Goal: Task Accomplishment & Management: Manage account settings

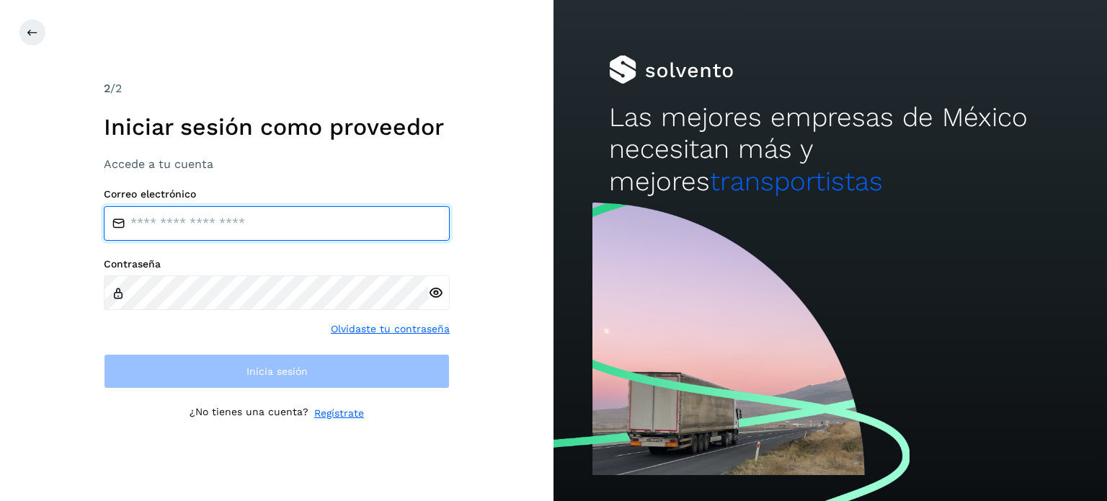
type input "**********"
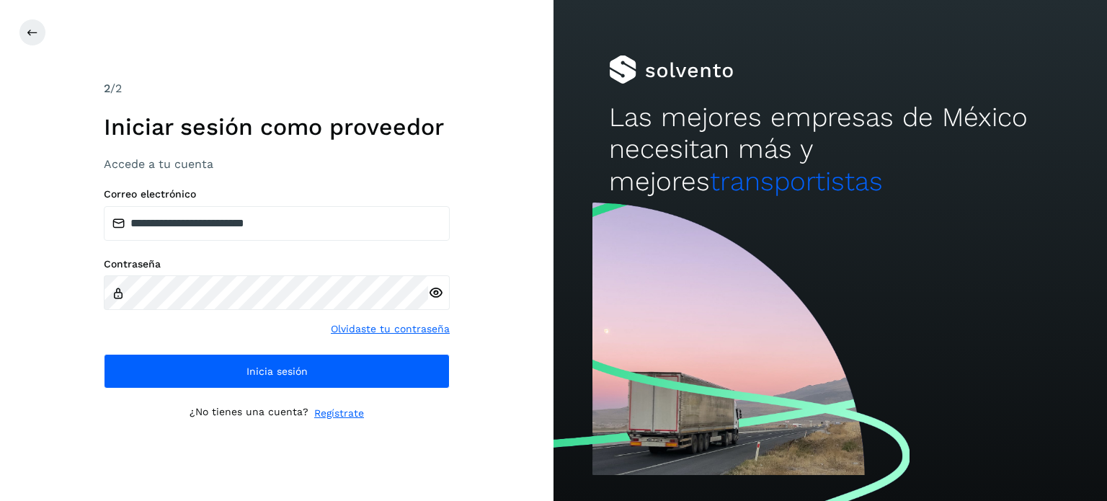
click at [443, 296] on icon at bounding box center [435, 292] width 15 height 15
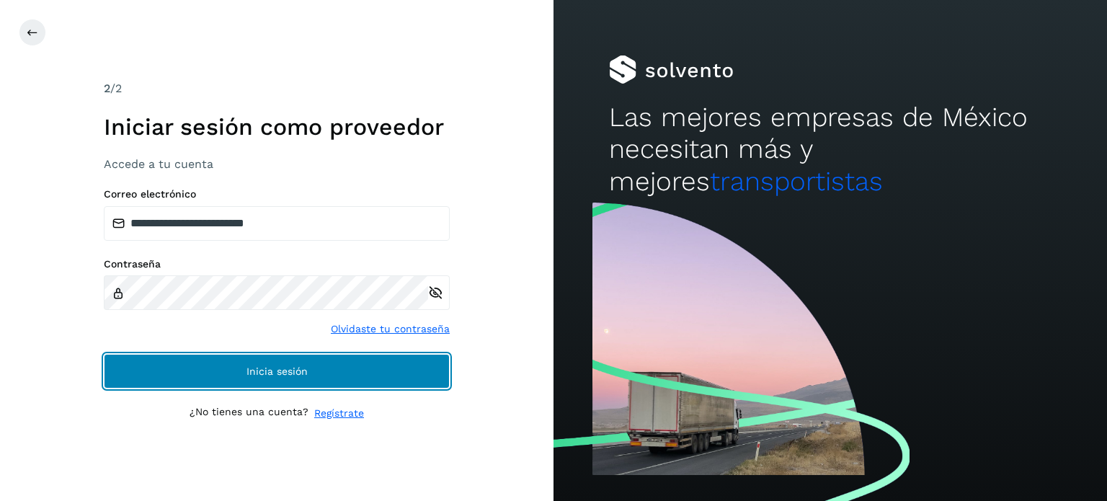
click at [320, 376] on button "Inicia sesión" at bounding box center [277, 371] width 346 height 35
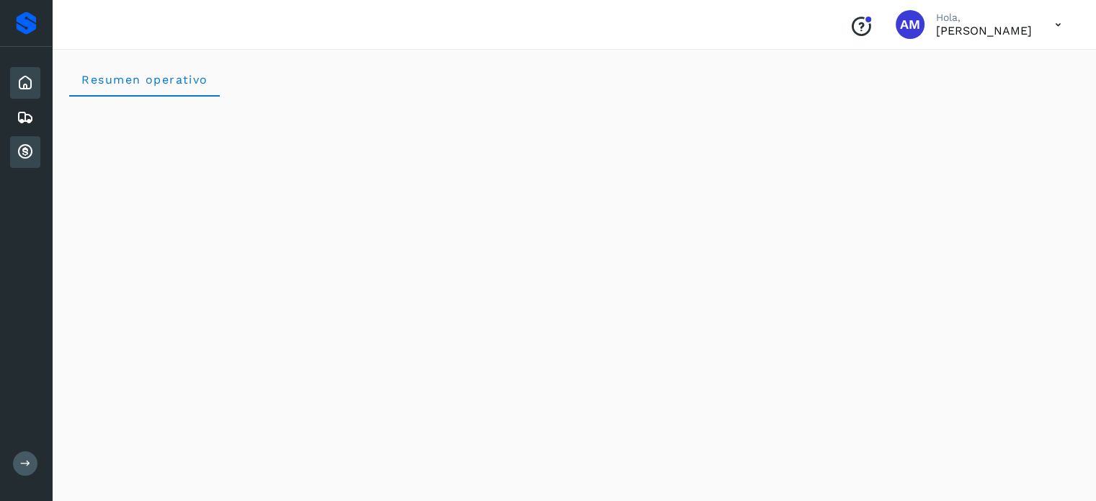
click at [35, 143] on div "Cuentas por cobrar" at bounding box center [25, 152] width 30 height 32
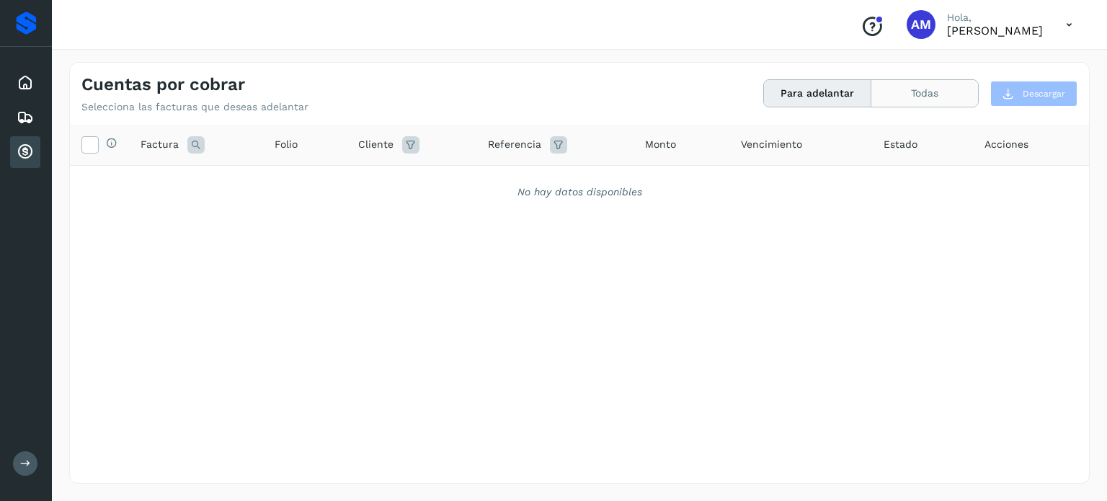
click at [910, 94] on button "Todas" at bounding box center [925, 93] width 107 height 27
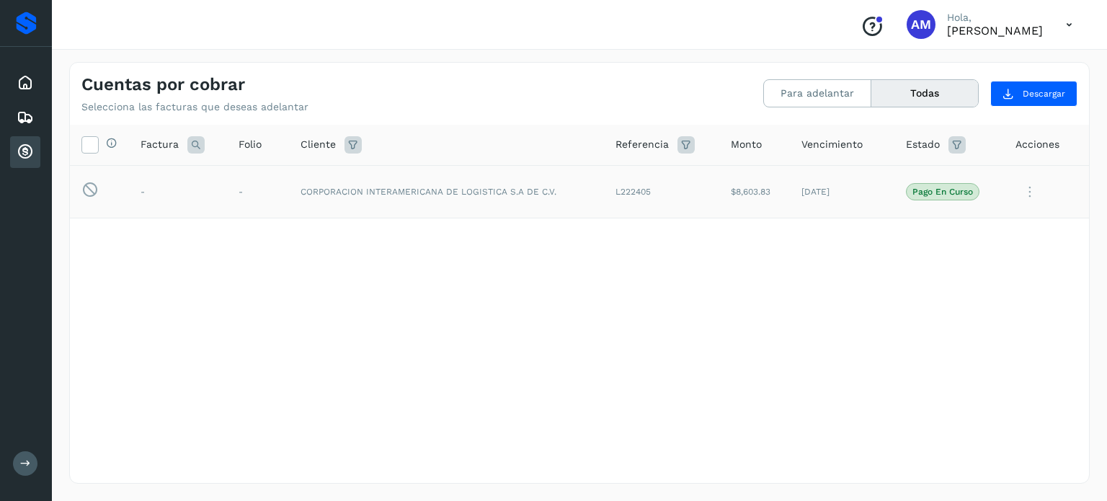
click at [1029, 192] on icon at bounding box center [1030, 192] width 29 height 30
click at [965, 143] on div at bounding box center [553, 250] width 1107 height 501
click at [961, 143] on icon at bounding box center [957, 144] width 17 height 17
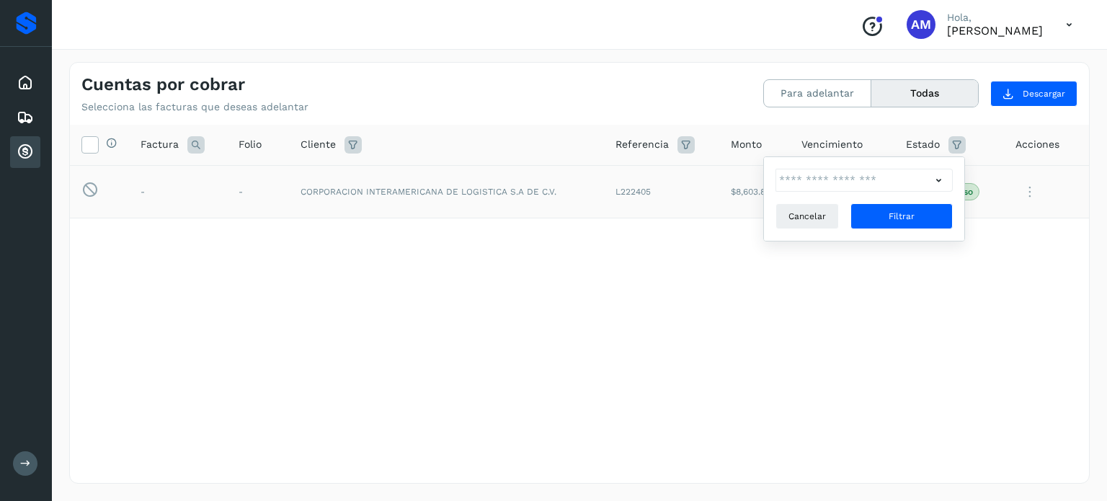
click at [941, 180] on icon at bounding box center [938, 180] width 15 height 15
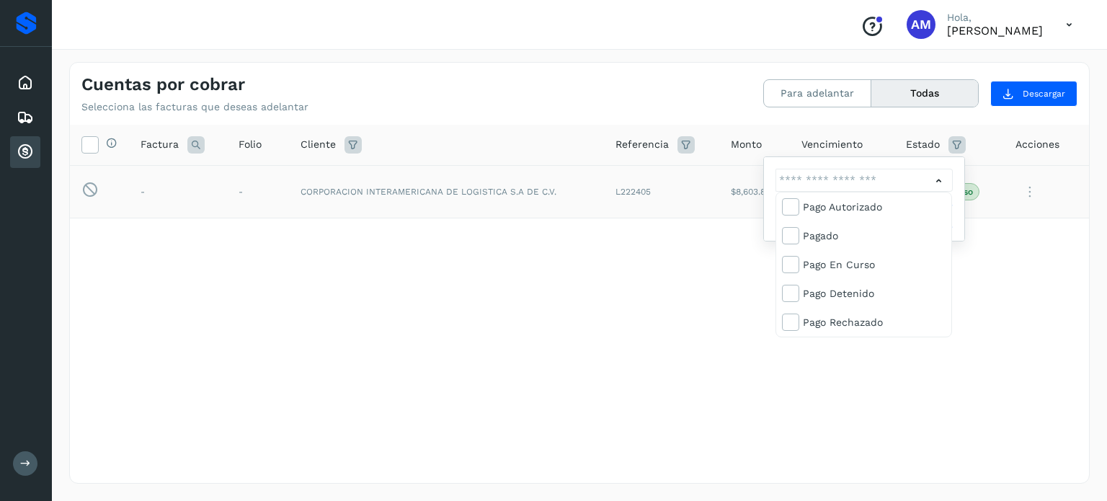
click at [1001, 238] on div at bounding box center [553, 250] width 1107 height 501
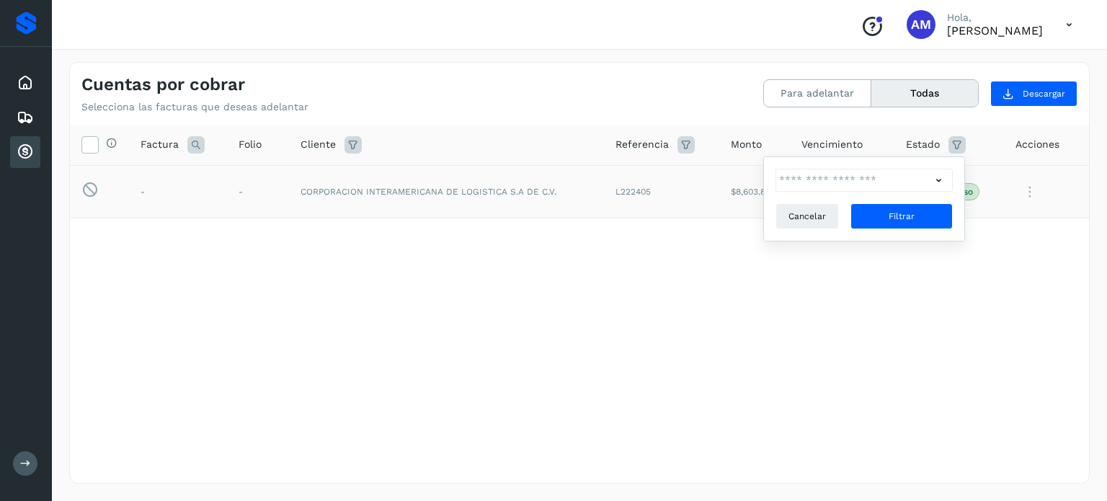
click at [1001, 238] on div "Selecciona todas las facturas disponibles para adelanto Factura Folio Cliente R…" at bounding box center [579, 274] width 1019 height 299
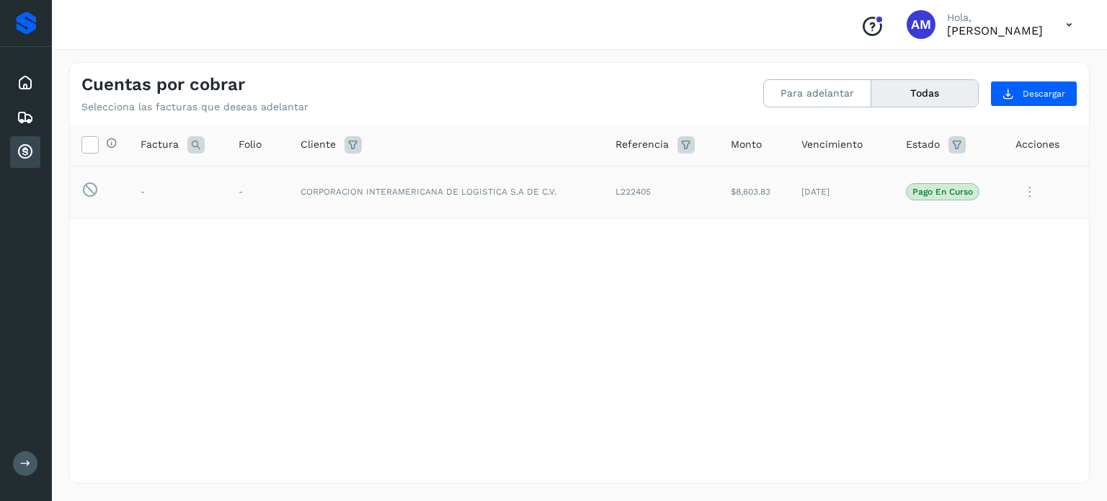
click at [1032, 189] on icon at bounding box center [1030, 192] width 29 height 30
click at [971, 219] on button "Ver Detalle" at bounding box center [991, 227] width 172 height 28
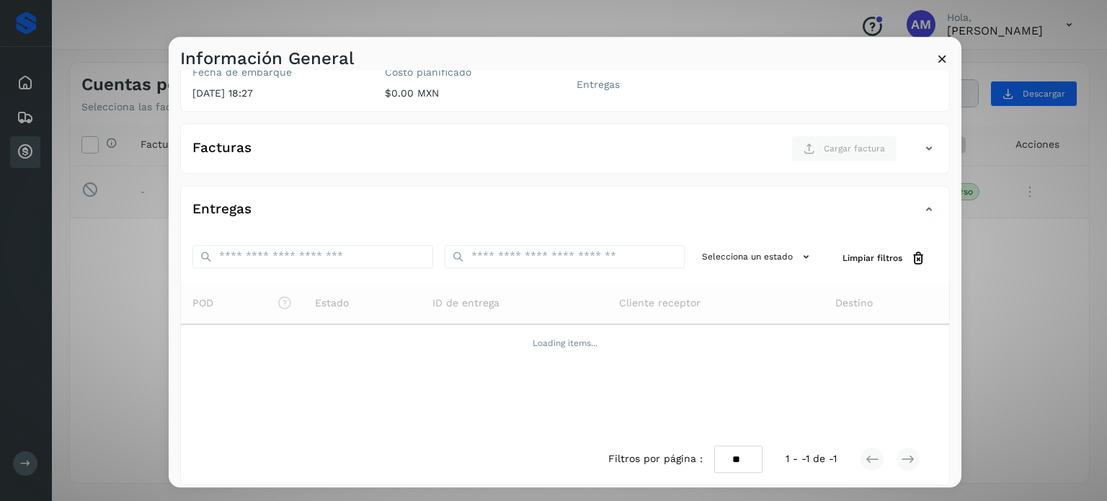
scroll to position [180, 0]
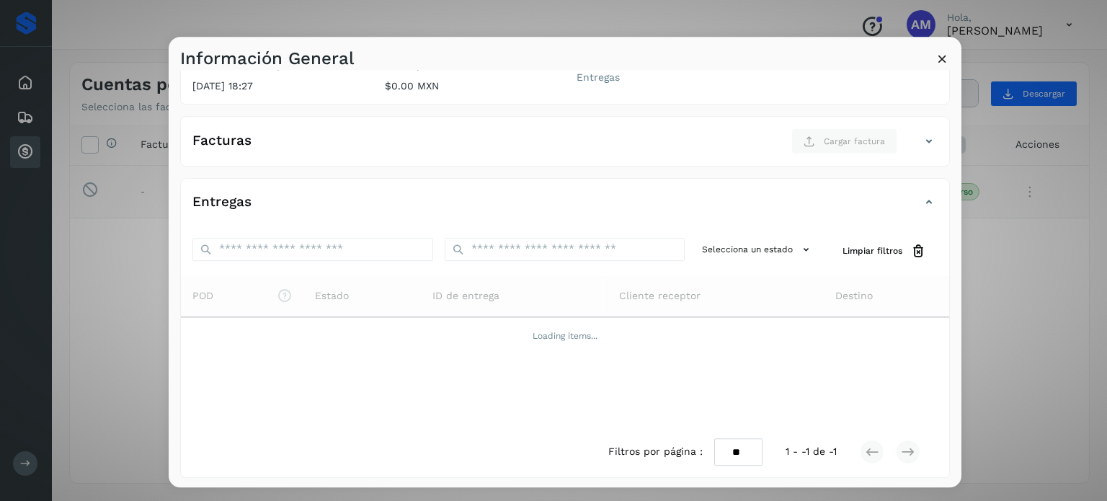
click at [938, 53] on icon at bounding box center [942, 58] width 15 height 15
